Goal: Task Accomplishment & Management: Use online tool/utility

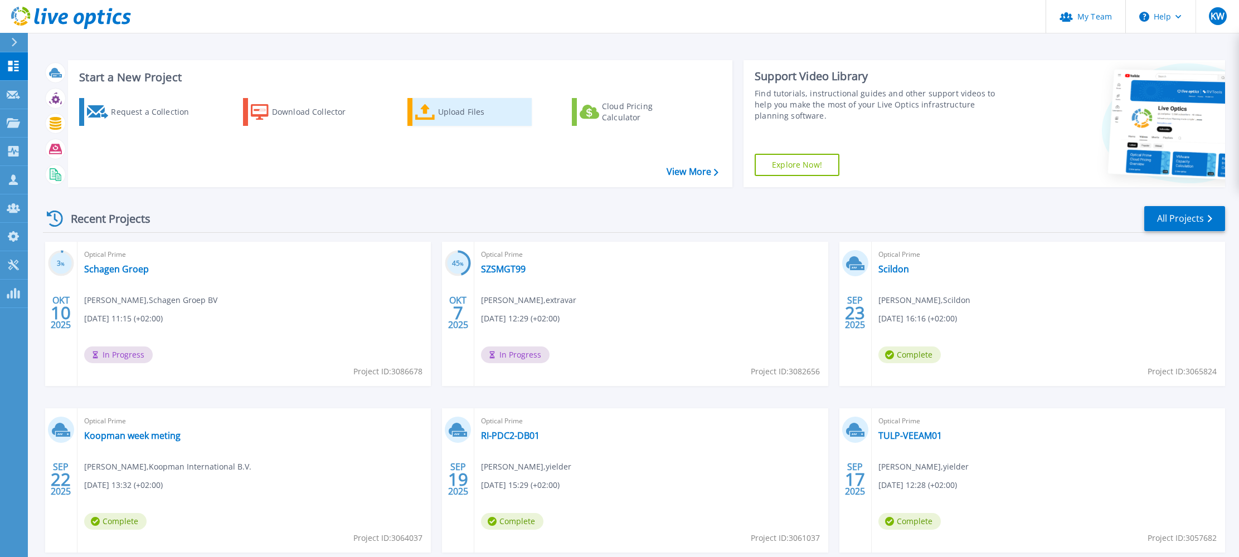
click at [458, 112] on div "Upload Files" at bounding box center [482, 112] width 89 height 22
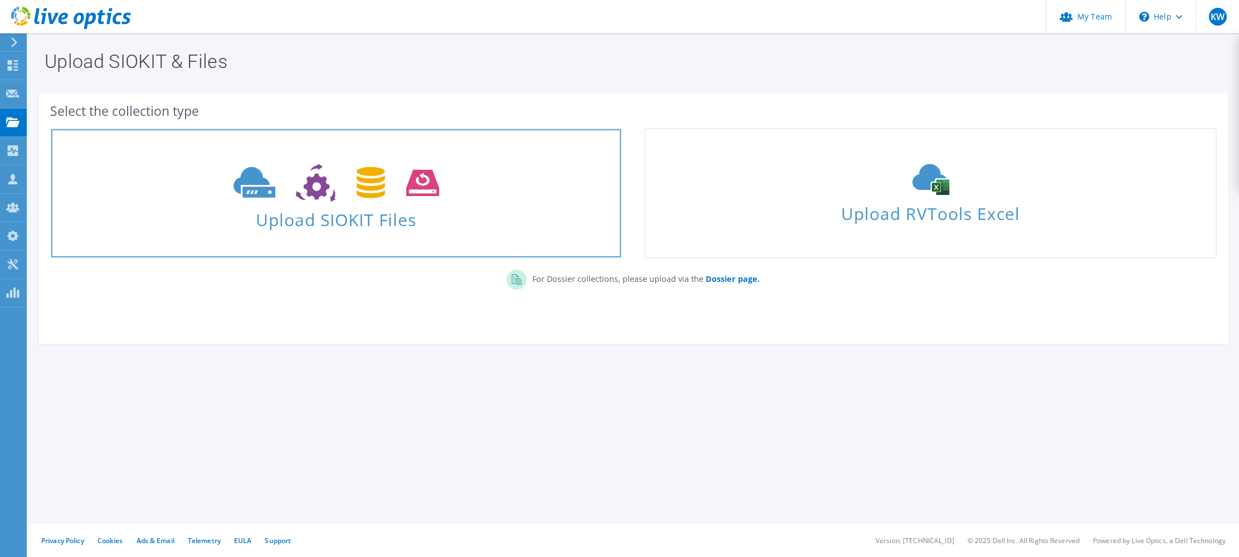
click at [345, 174] on icon at bounding box center [337, 183] width 206 height 38
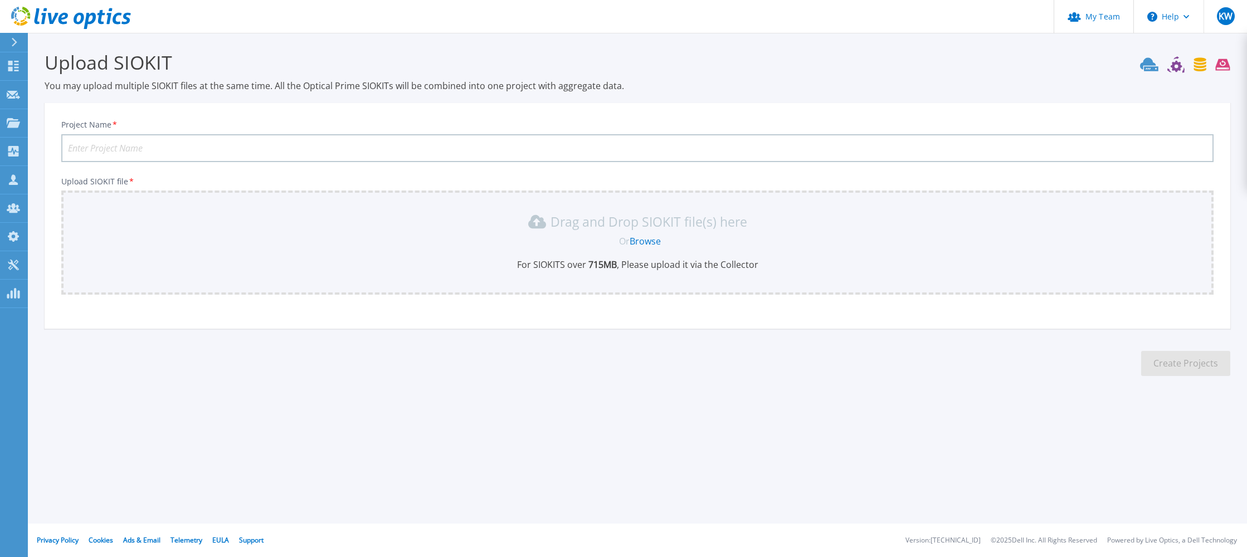
click at [643, 242] on link "Browse" at bounding box center [645, 241] width 31 height 12
